Goal: Transaction & Acquisition: Subscribe to service/newsletter

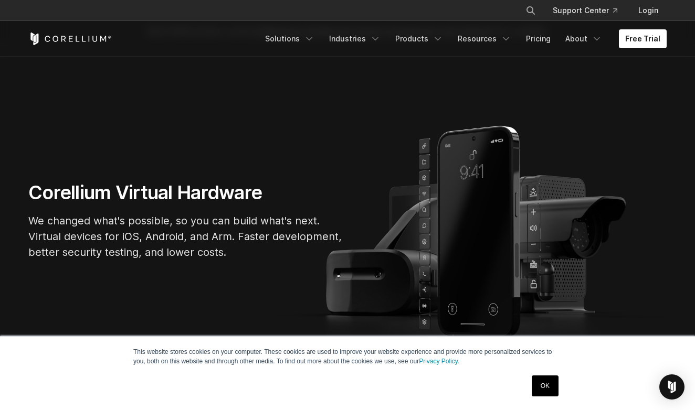
scroll to position [42, 0]
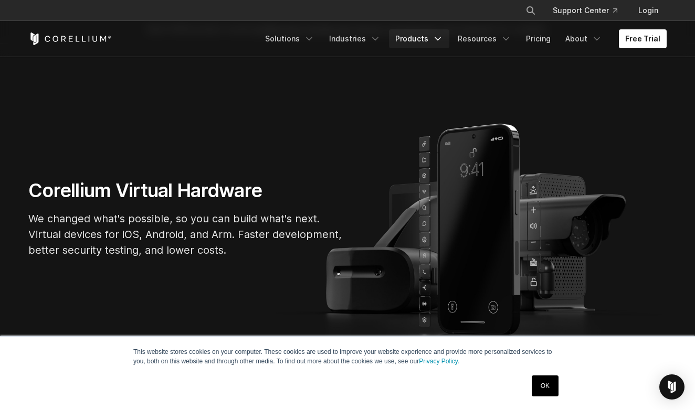
click at [404, 41] on link "Products" at bounding box center [419, 38] width 60 height 19
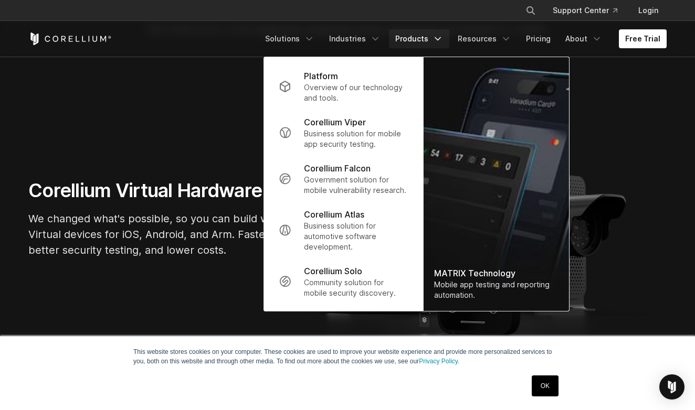
click at [539, 396] on link "OK" at bounding box center [544, 386] width 27 height 21
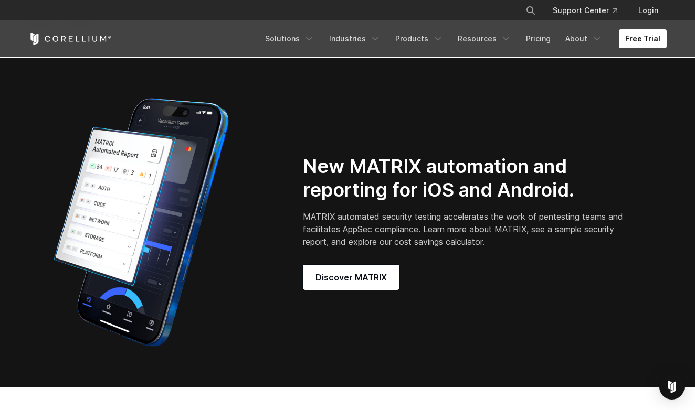
scroll to position [827, 0]
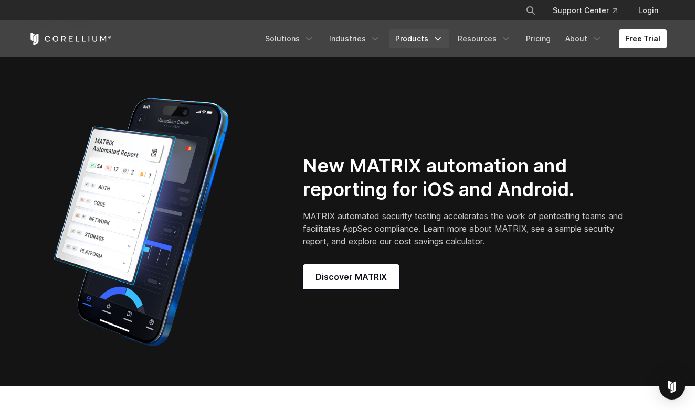
click at [409, 34] on link "Products" at bounding box center [419, 38] width 60 height 19
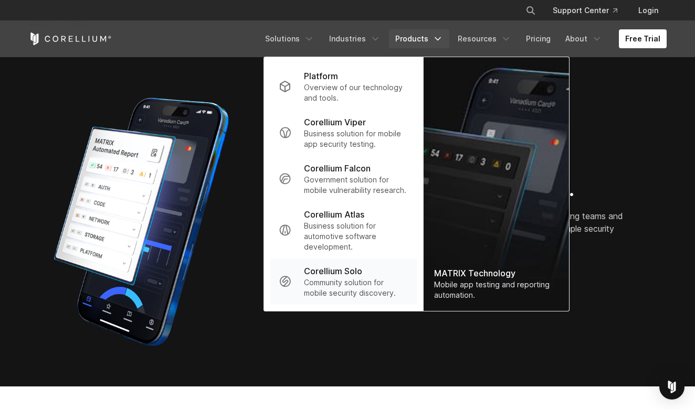
click at [343, 298] on p "Community solution for mobile security discovery." at bounding box center [356, 287] width 104 height 21
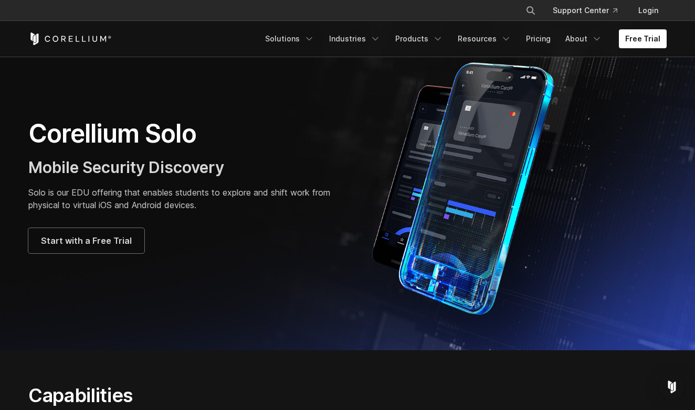
scroll to position [36, 0]
click at [96, 247] on link "Start with a Free Trial" at bounding box center [86, 240] width 116 height 25
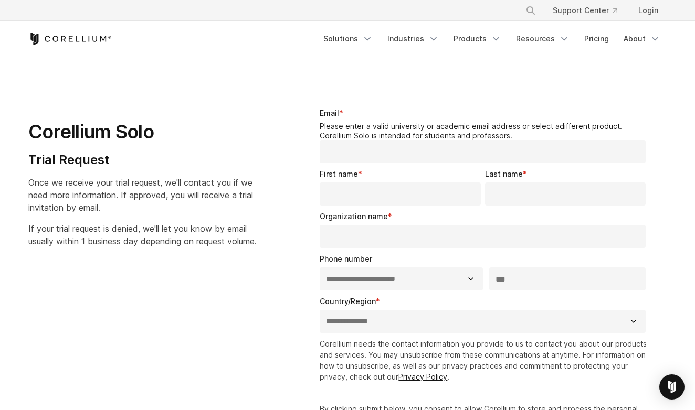
select select "**"
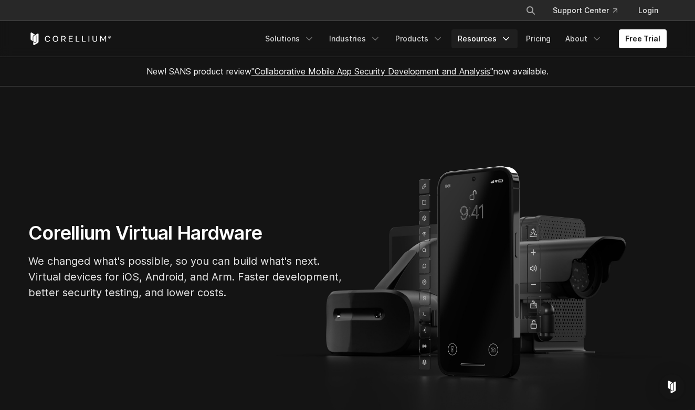
click at [498, 37] on link "Resources" at bounding box center [484, 38] width 66 height 19
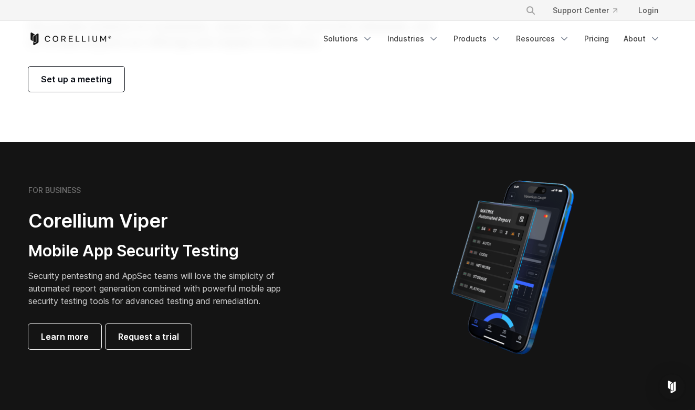
scroll to position [130, 0]
